Goal: Task Accomplishment & Management: Manage account settings

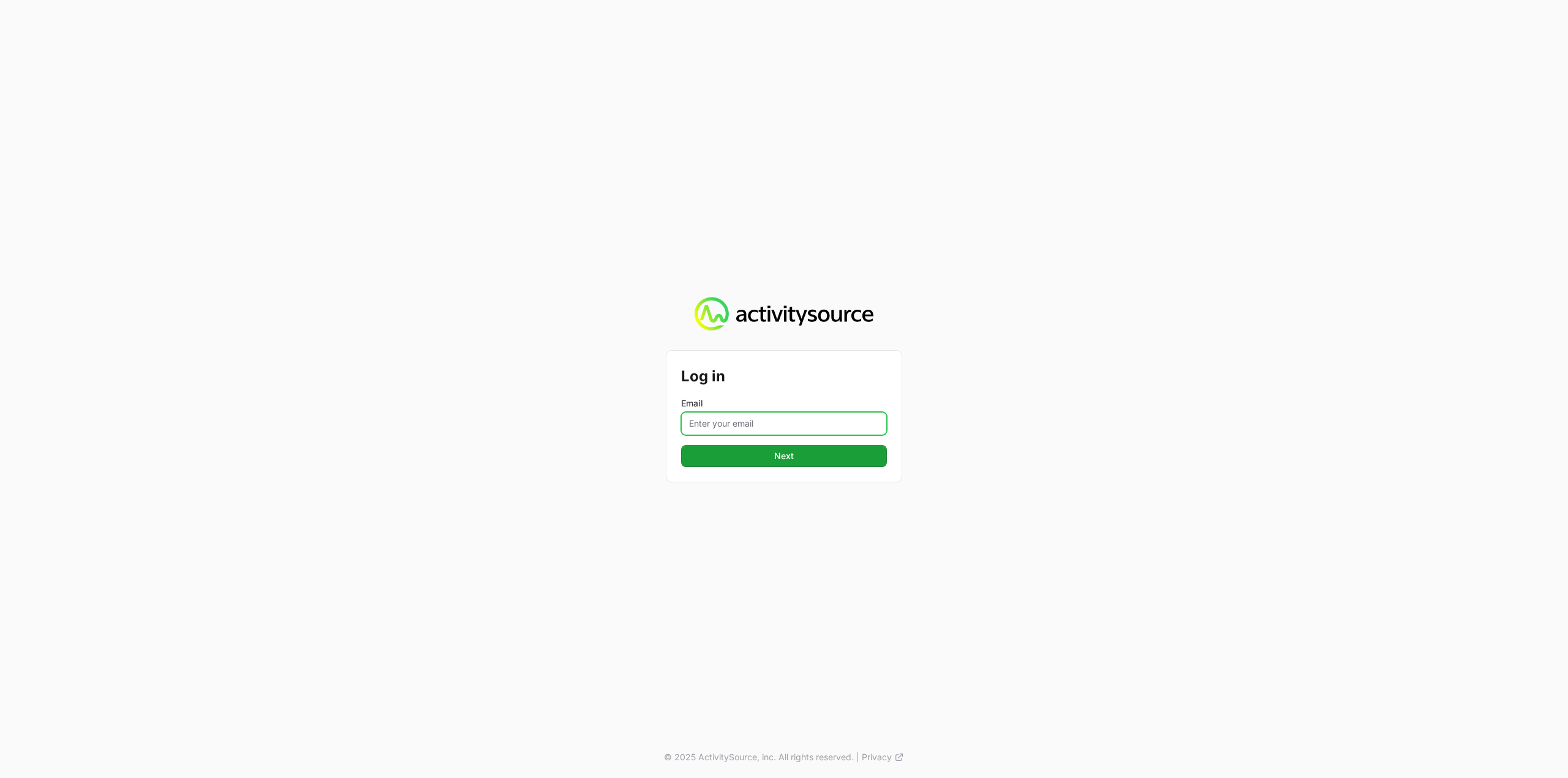
click at [758, 421] on input "Email" at bounding box center [784, 424] width 206 height 23
type input "[PERSON_NAME][EMAIL_ADDRESS][DOMAIN_NAME]"
click at [778, 461] on span "Next" at bounding box center [784, 456] width 20 height 15
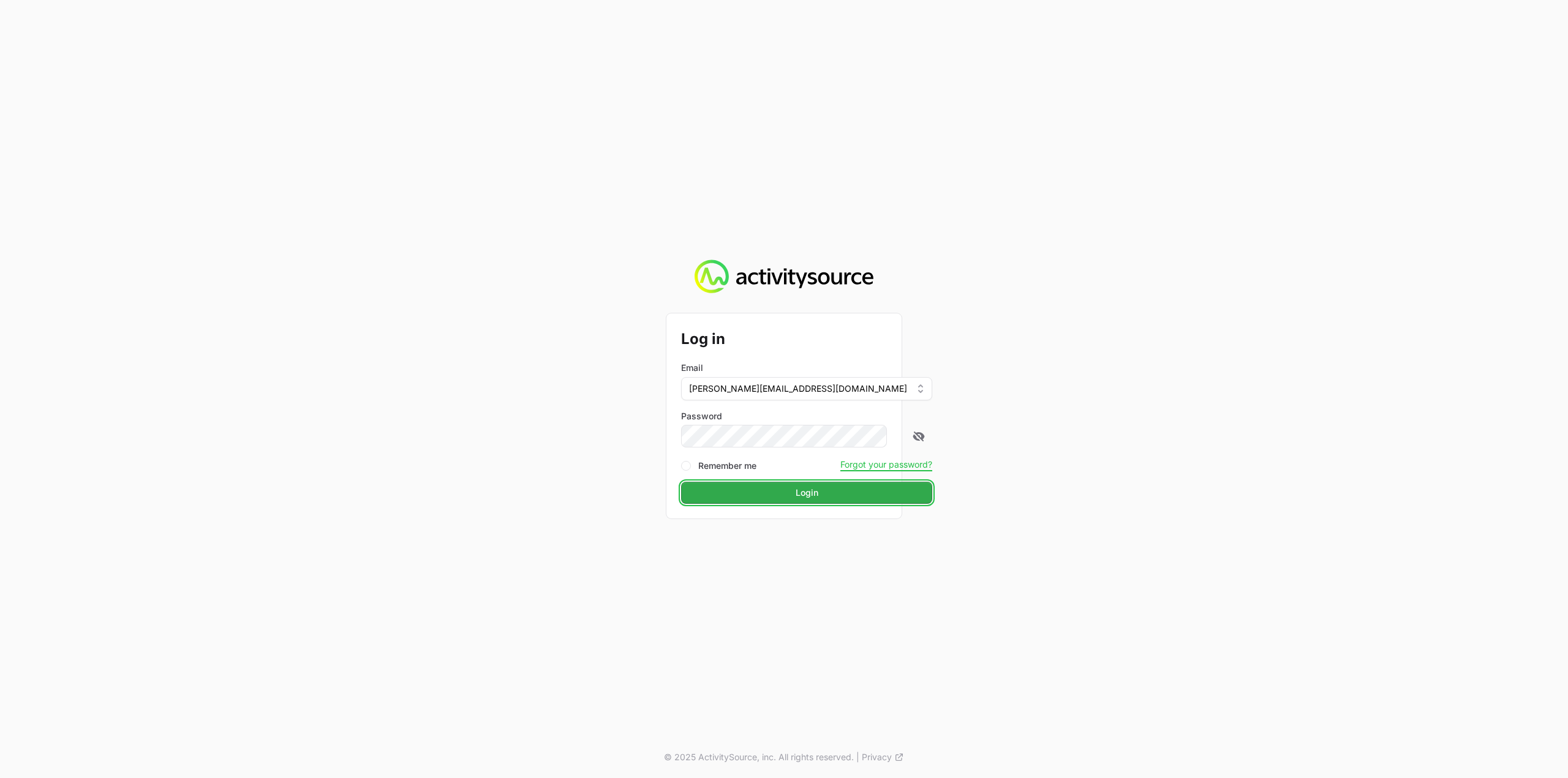
click at [796, 491] on span "Login" at bounding box center [807, 493] width 23 height 15
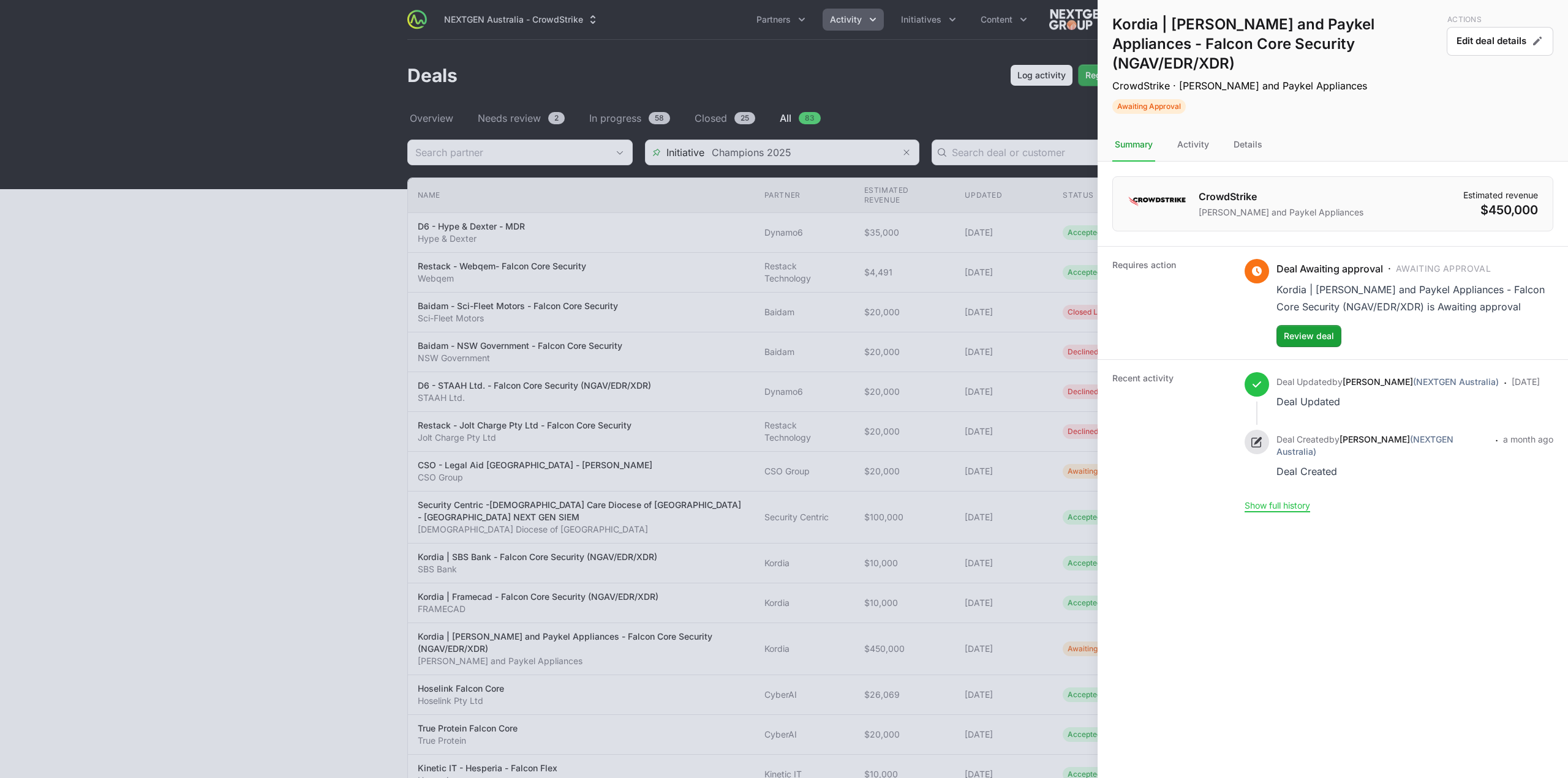
click at [682, 129] on div at bounding box center [784, 389] width 1568 height 778
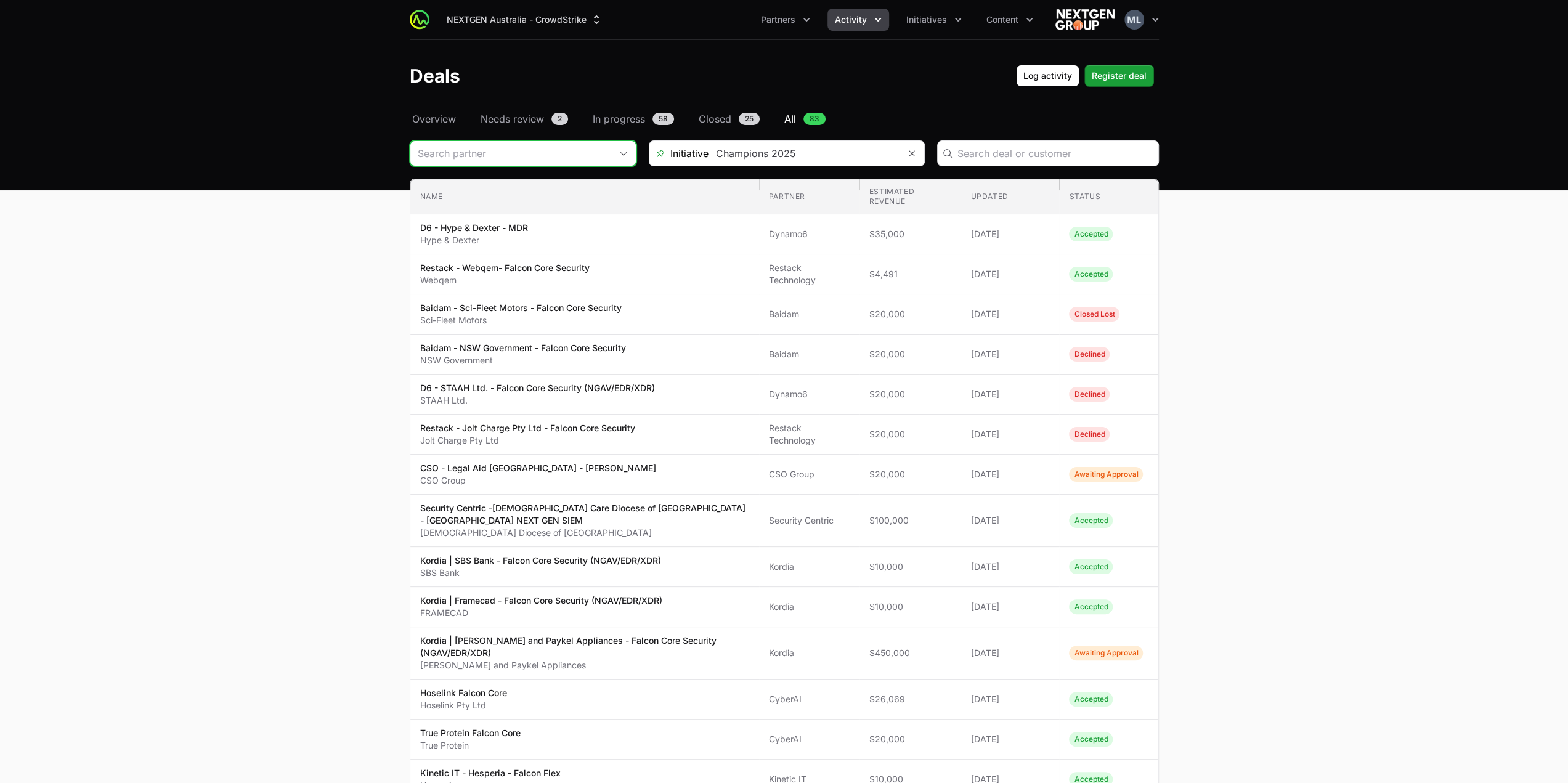
click at [517, 148] on input "Deals Filters" at bounding box center [510, 154] width 201 height 25
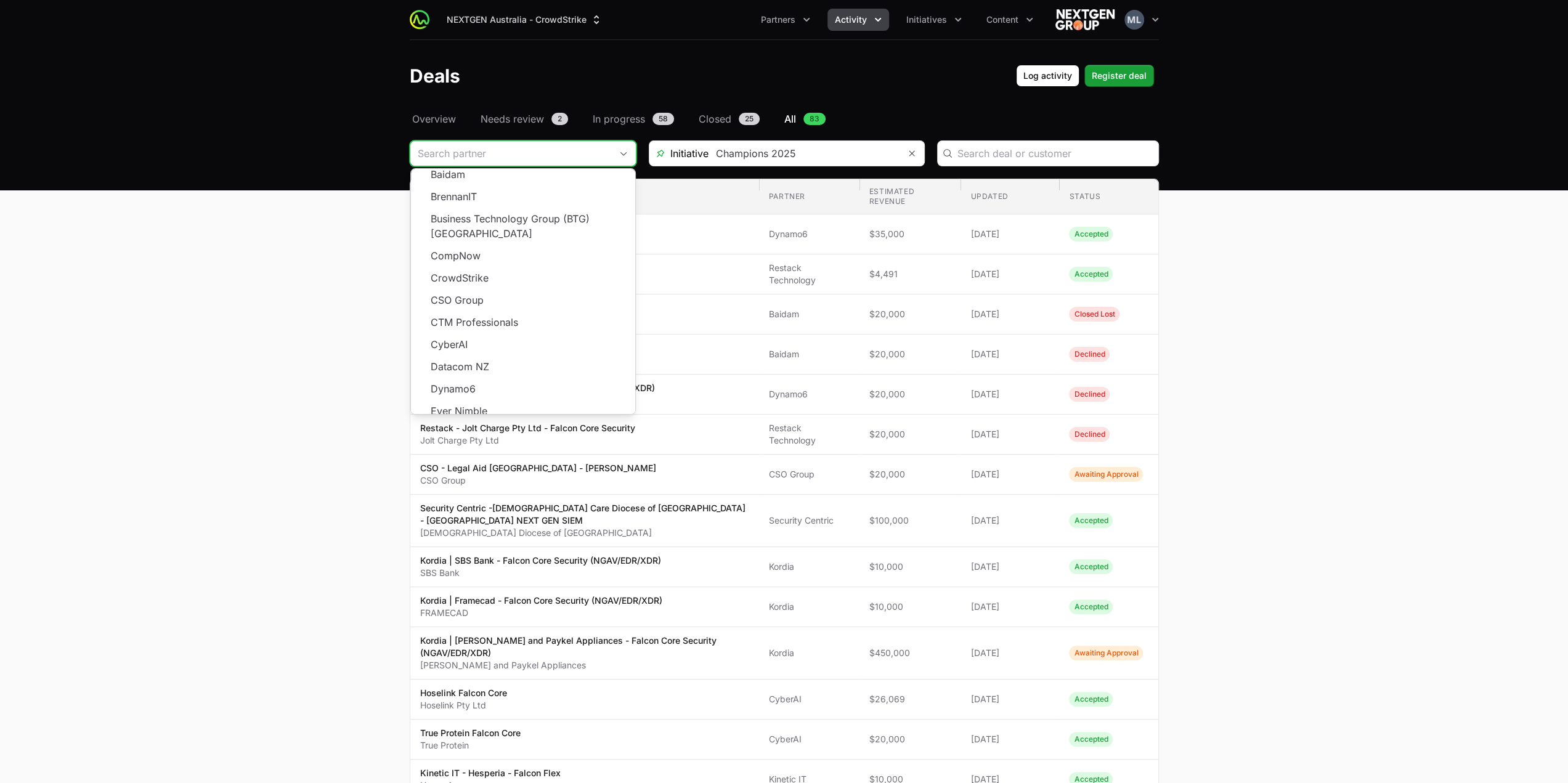
scroll to position [221, 0]
click at [186, 340] on main "Select a tab Overview Needs review In progress Closed All Overview Needs review…" at bounding box center [784, 716] width 1568 height 1209
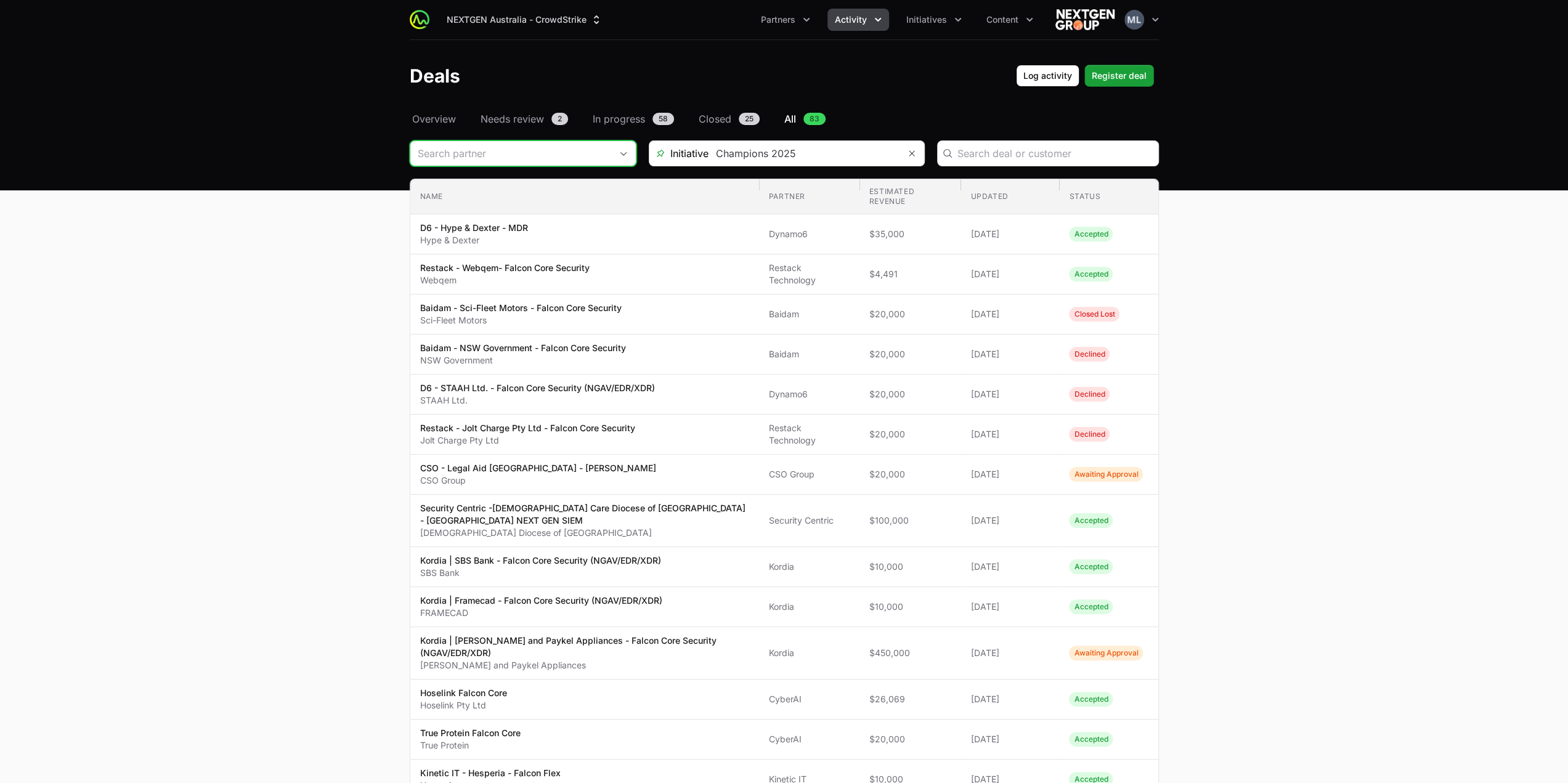
click at [548, 141] on input "Deals Filters" at bounding box center [510, 154] width 201 height 25
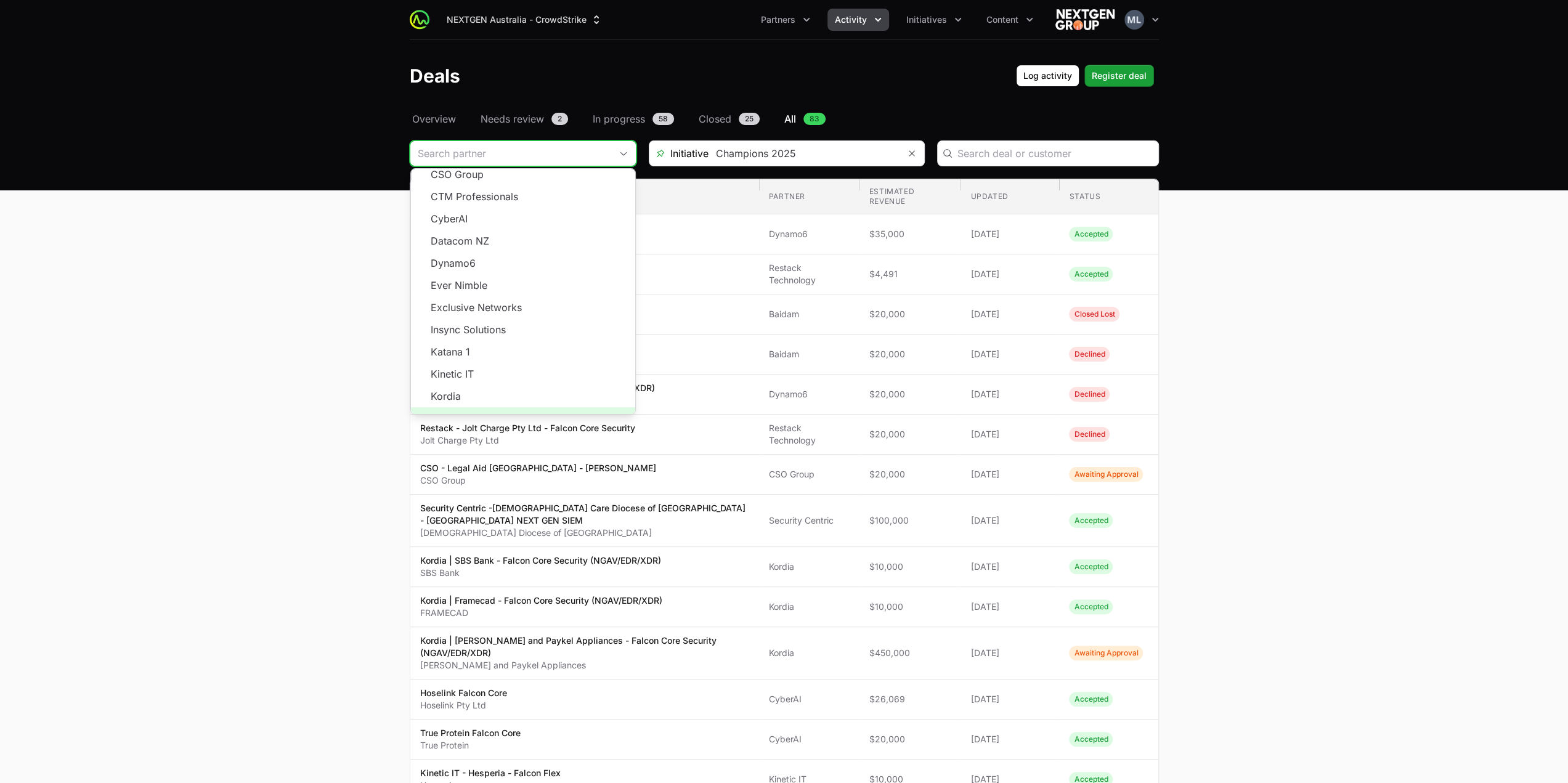
click at [515, 407] on span "Load more" at bounding box center [523, 418] width 224 height 22
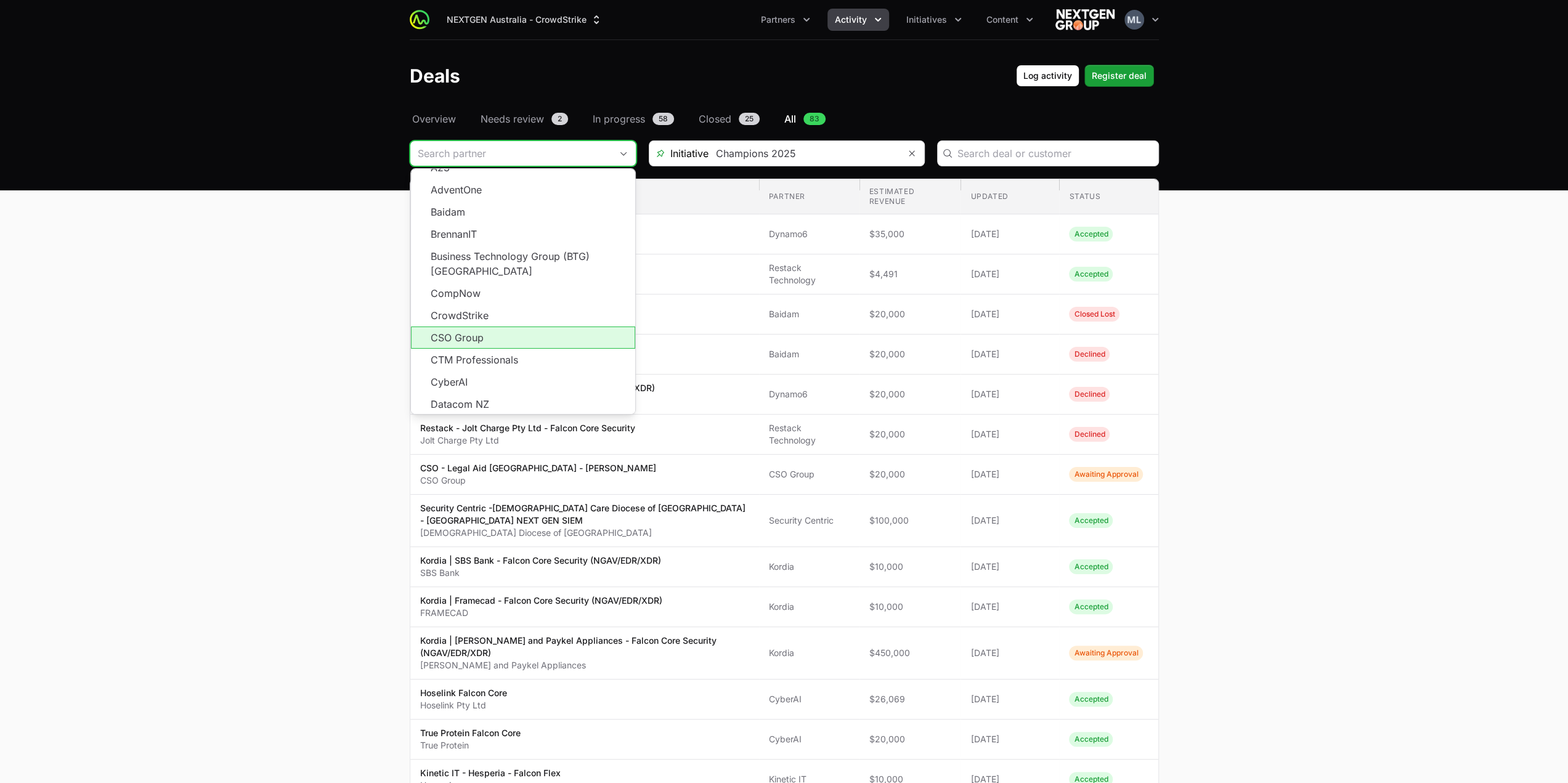
scroll to position [57, 0]
click at [318, 370] on main "Select a tab Overview Needs review In progress Closed All Overview Needs review…" at bounding box center [784, 716] width 1568 height 1209
